Goal: Entertainment & Leisure: Consume media (video, audio)

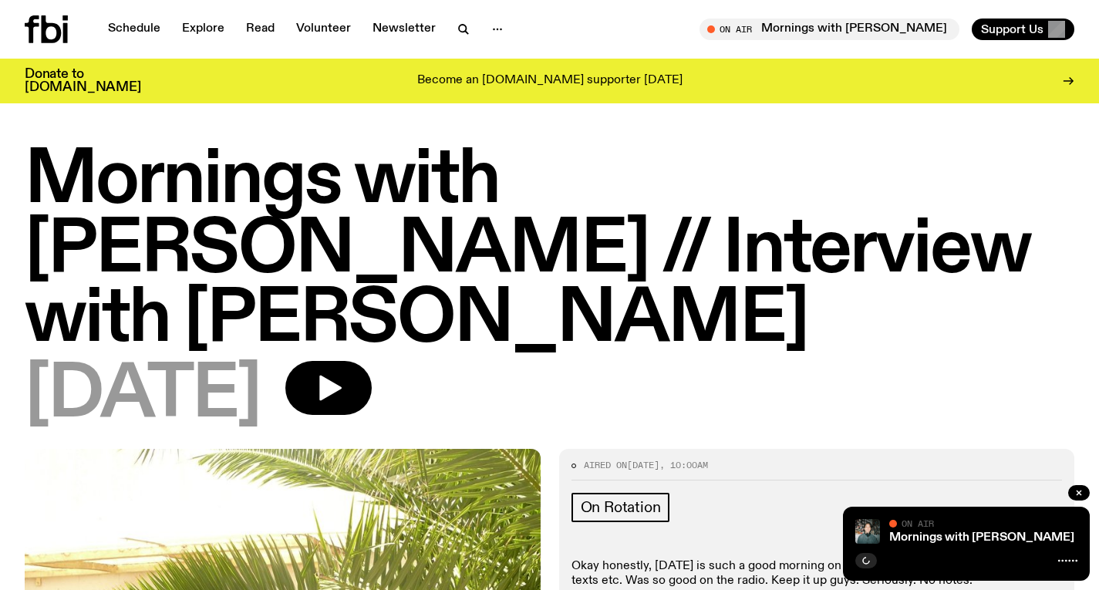
click at [55, 37] on icon at bounding box center [46, 29] width 43 height 28
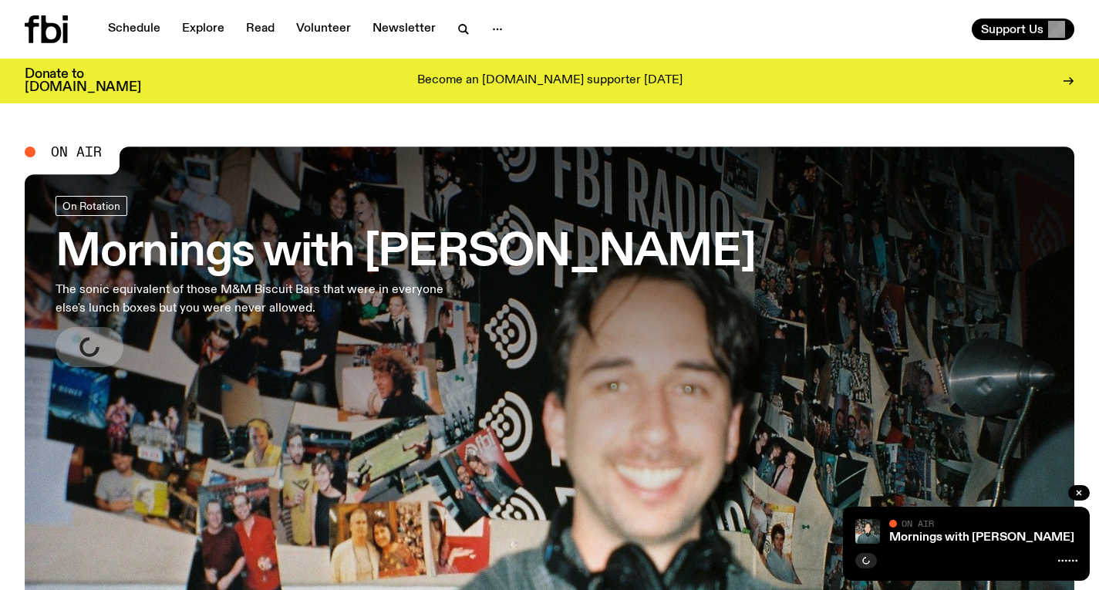
click at [420, 237] on h3 "Mornings with [PERSON_NAME]" at bounding box center [406, 252] width 700 height 43
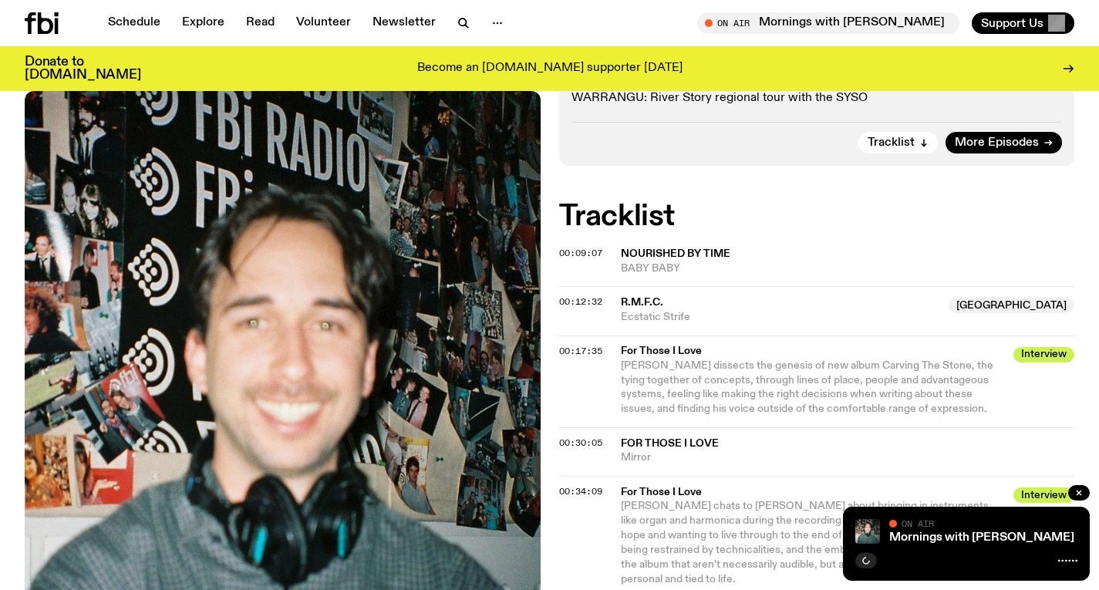
scroll to position [433, 0]
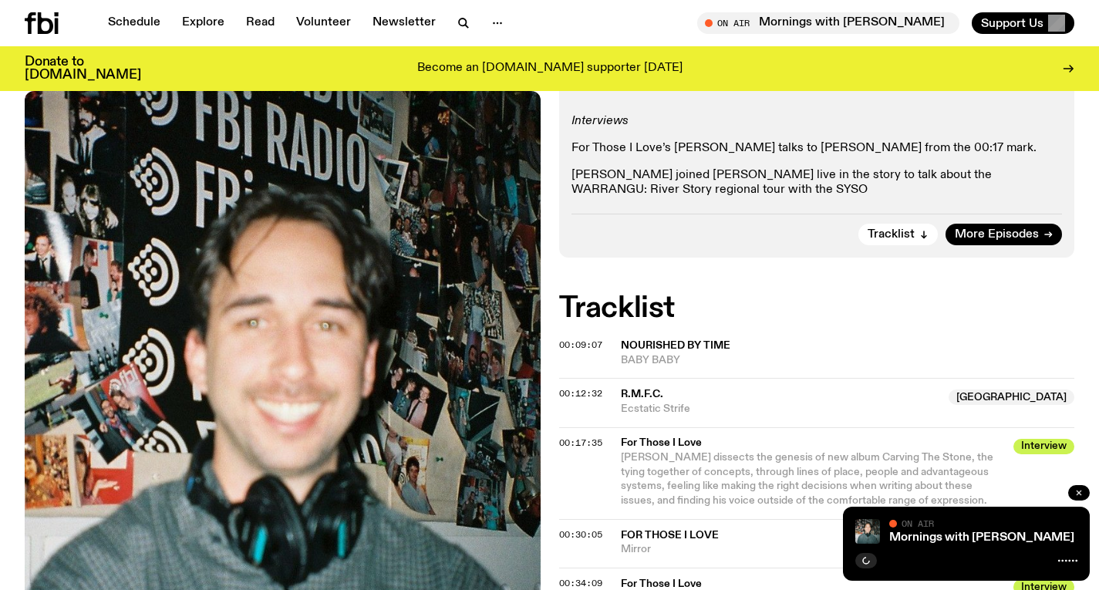
click at [1085, 493] on button "button" at bounding box center [1079, 492] width 22 height 15
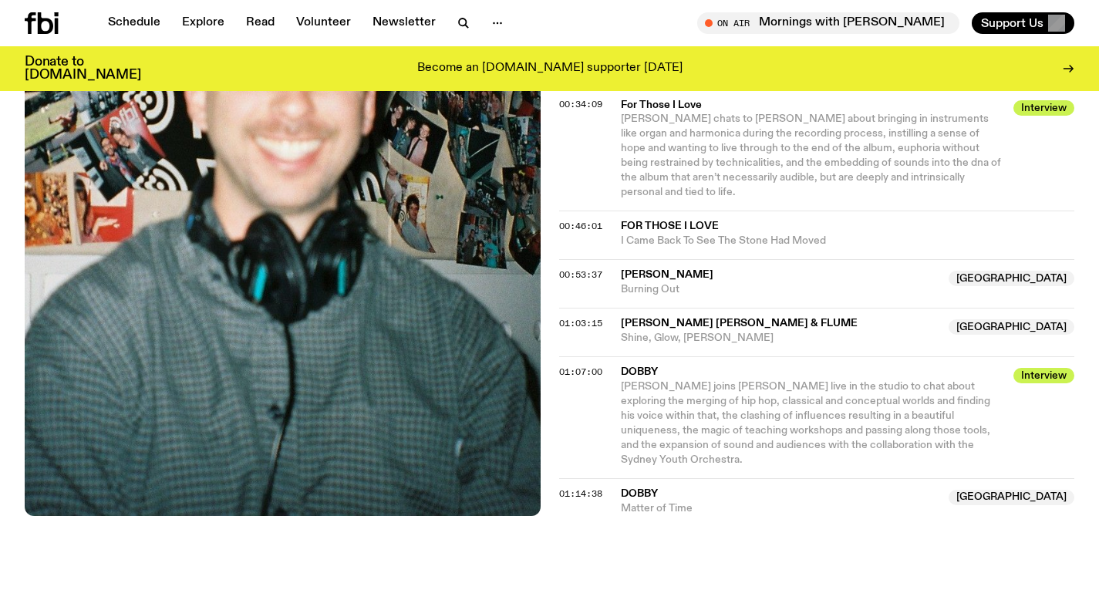
scroll to position [990, 0]
